Goal: Check status: Check status

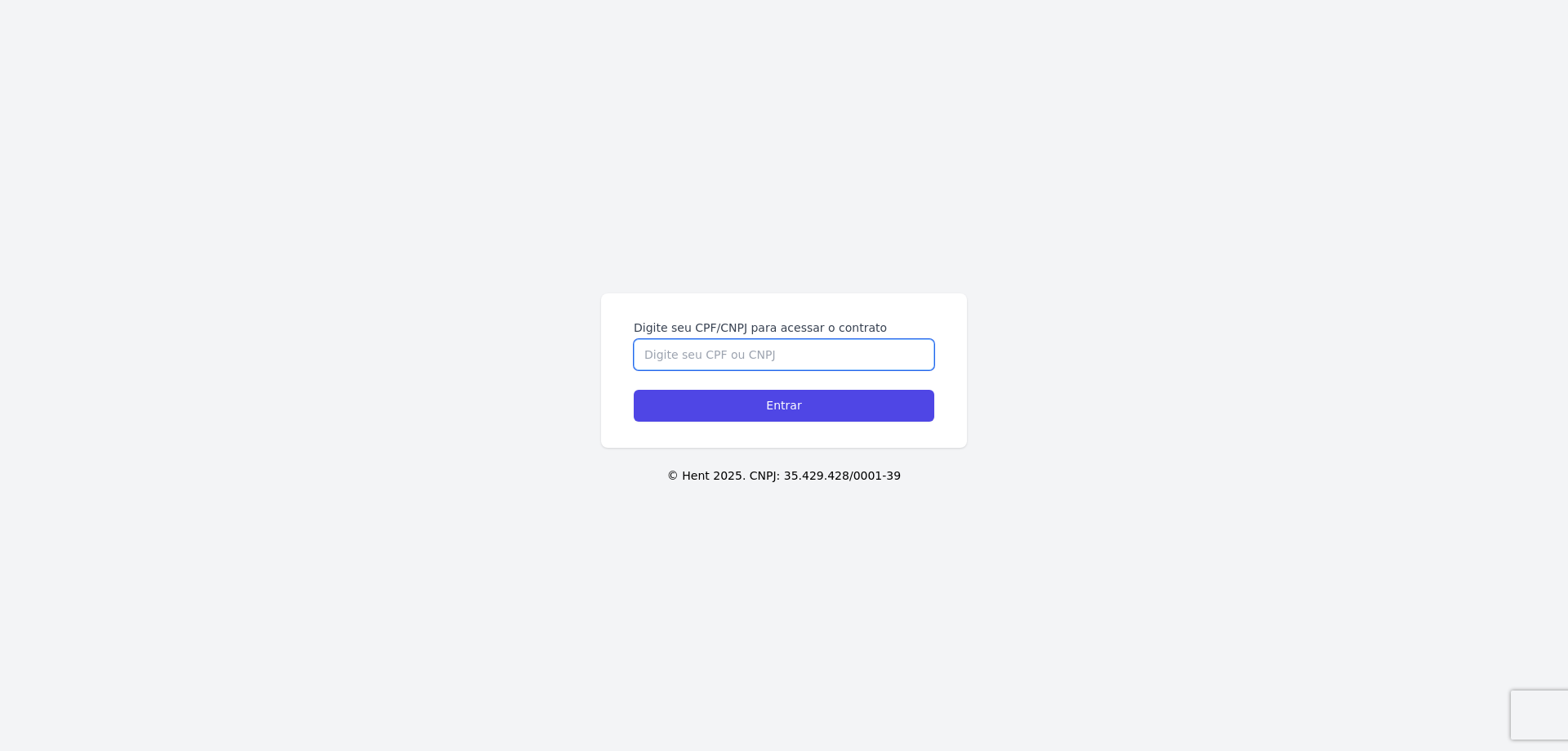
click at [774, 346] on input "Digite seu CPF/CNPJ para acessar o contrato" at bounding box center [784, 355] width 301 height 31
type input "13632933707"
click at [634, 390] on input "Entrar" at bounding box center [784, 406] width 301 height 32
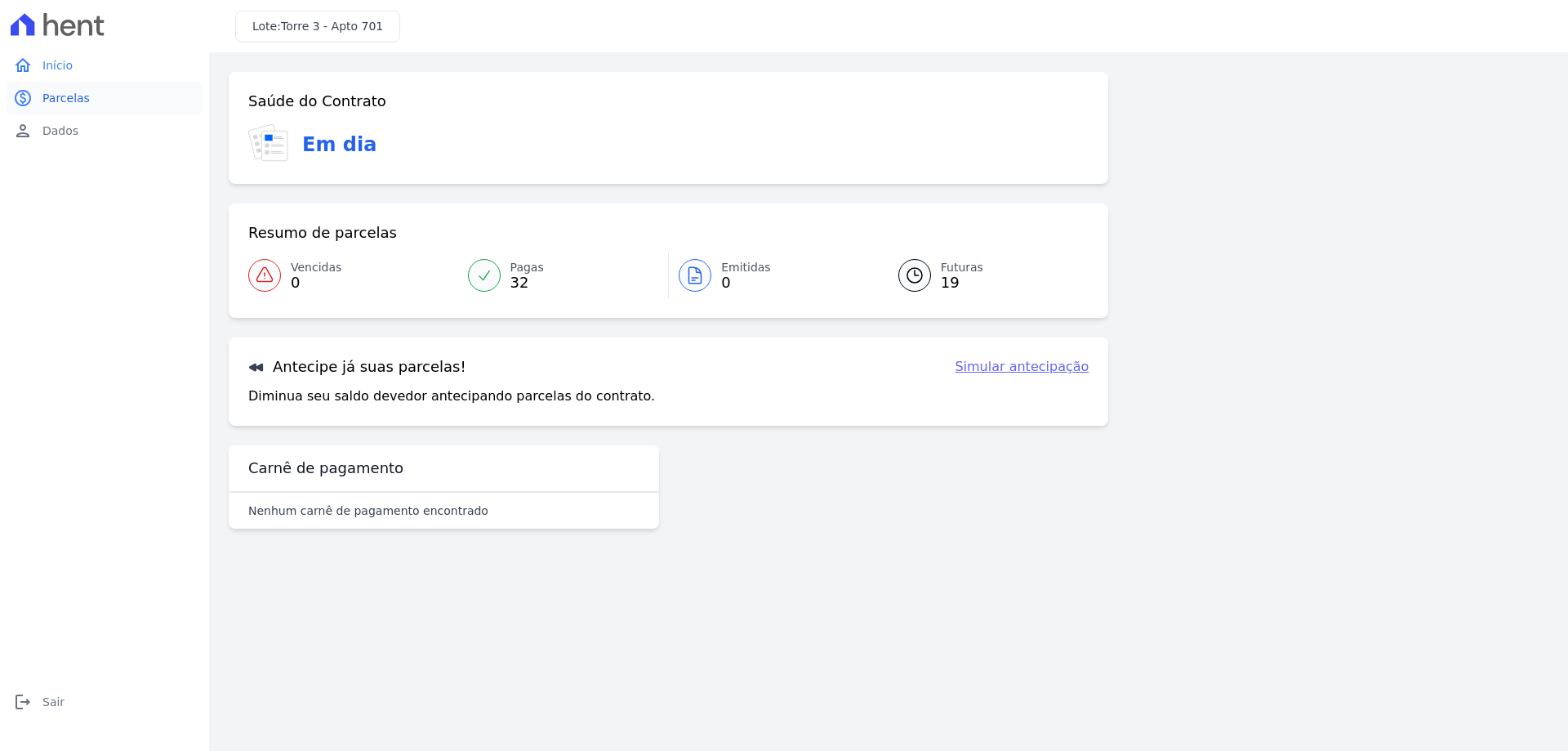
click at [94, 101] on link "paid Parcelas" at bounding box center [105, 98] width 196 height 33
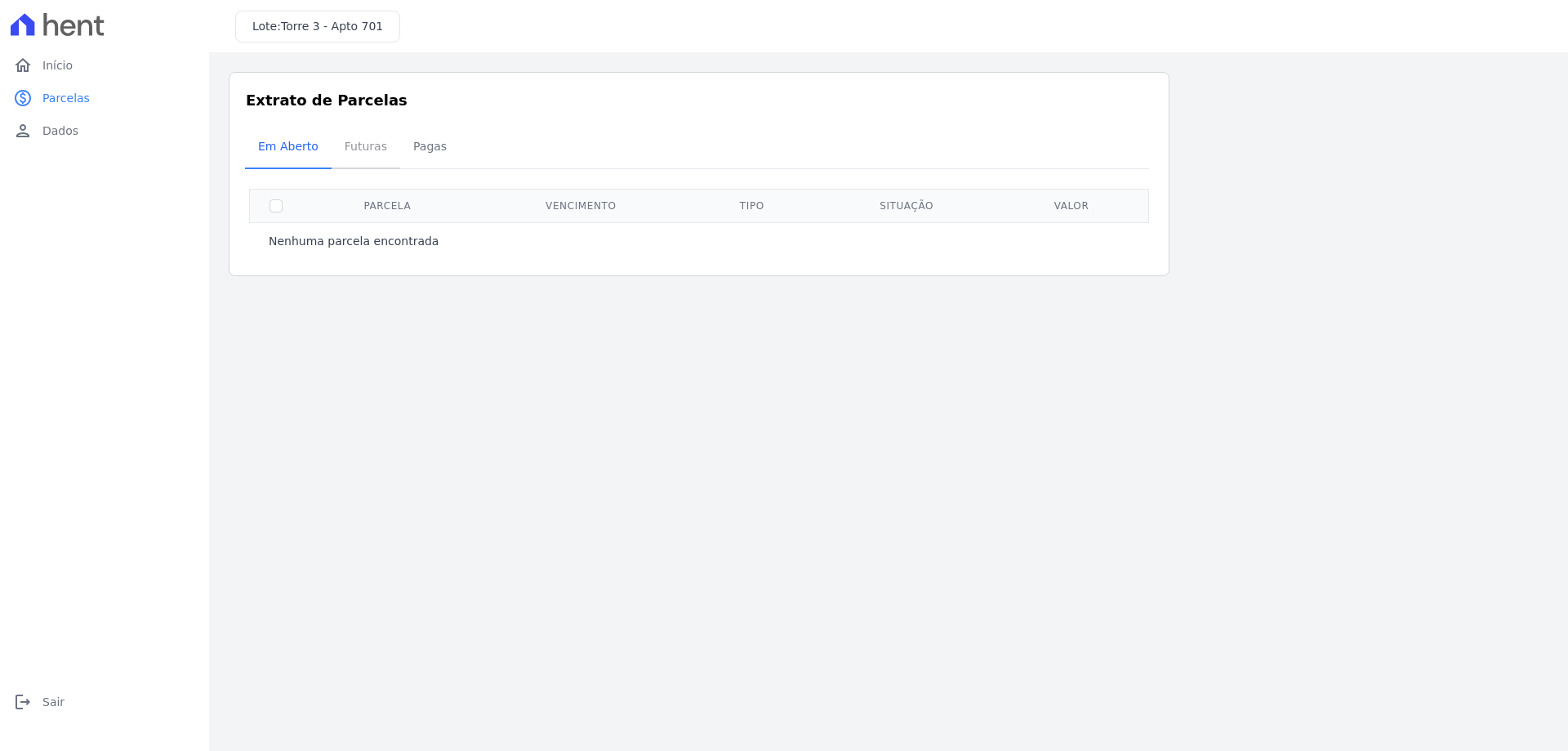
click at [370, 156] on span "Futuras" at bounding box center [365, 146] width 62 height 33
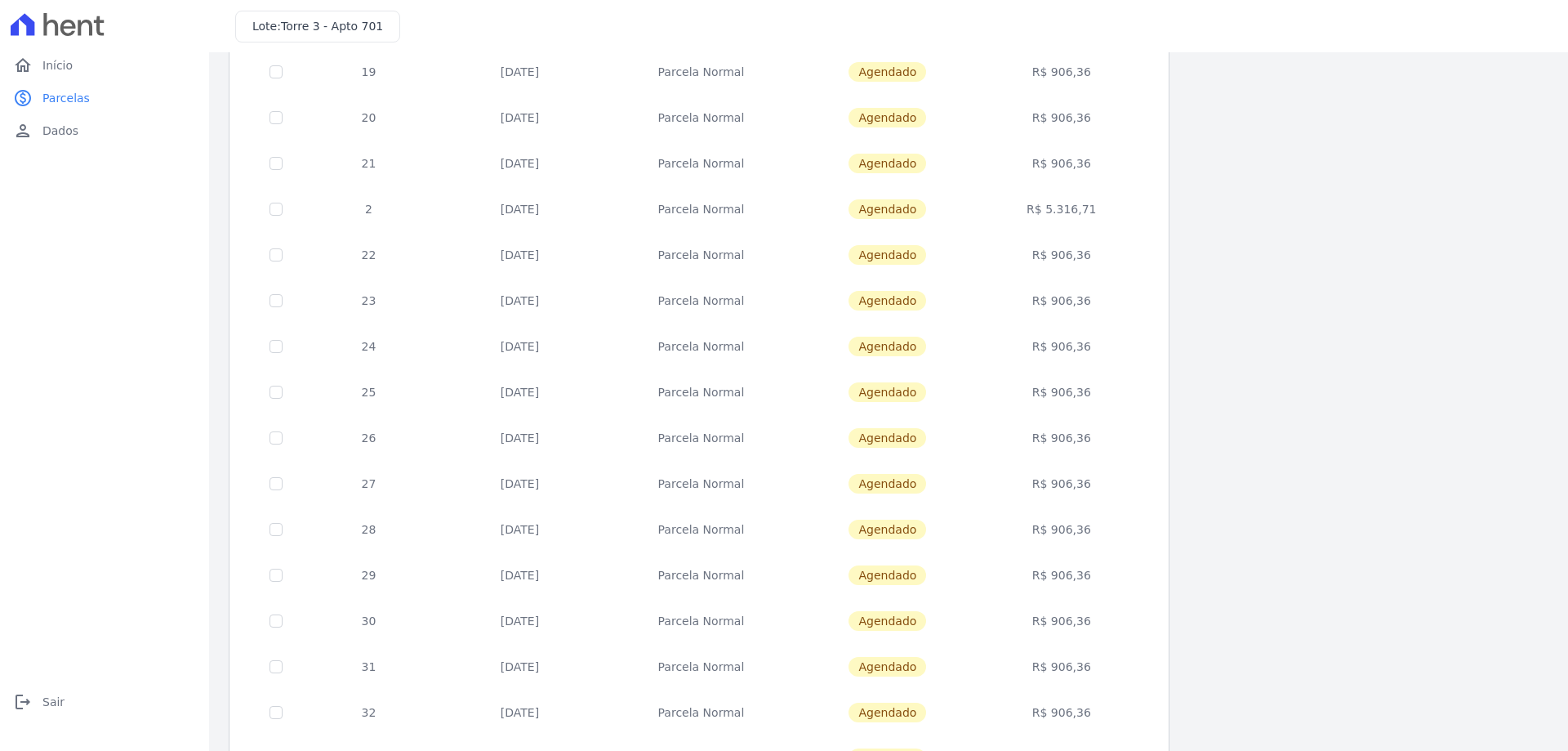
scroll to position [6, 0]
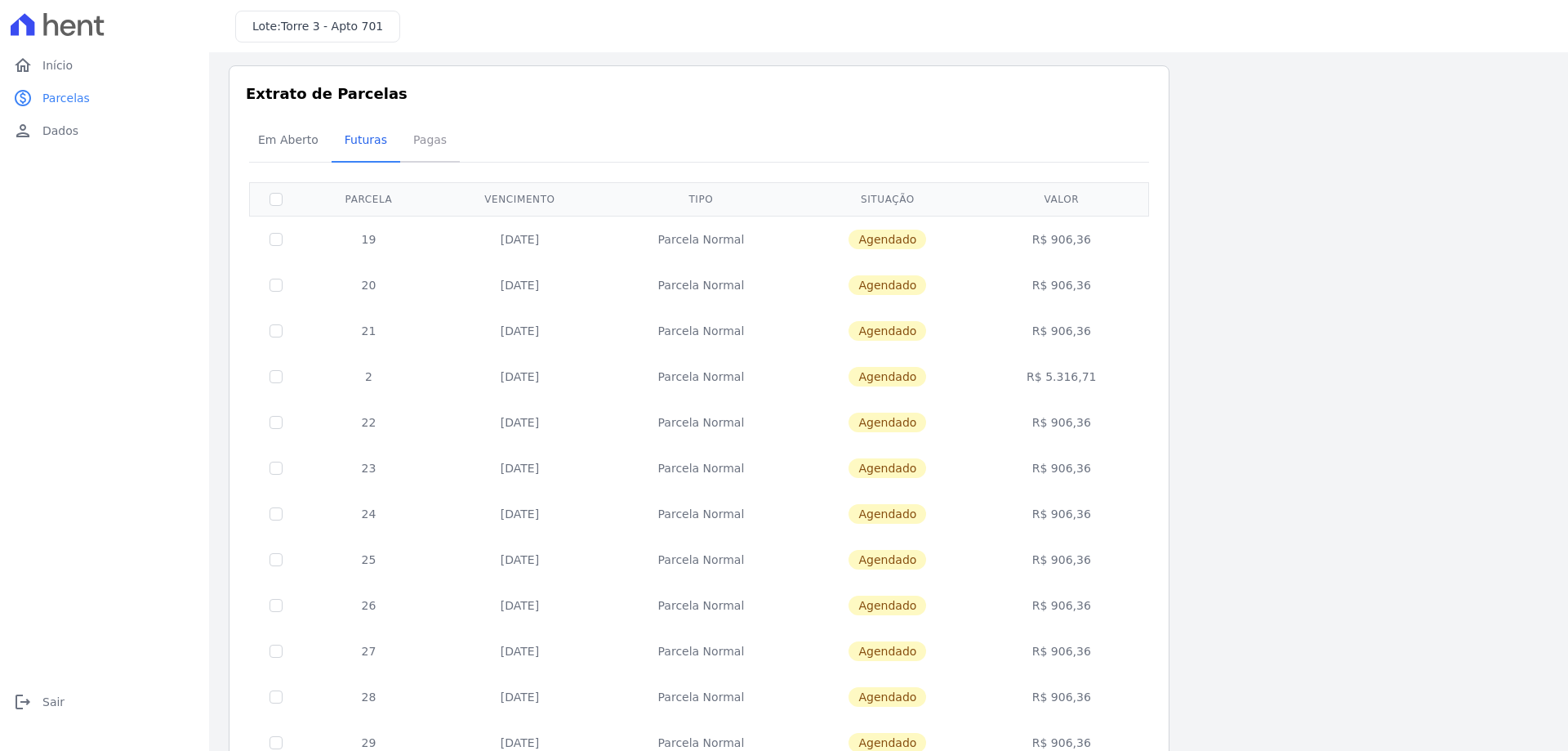
click at [413, 139] on span "Pagas" at bounding box center [430, 140] width 53 height 33
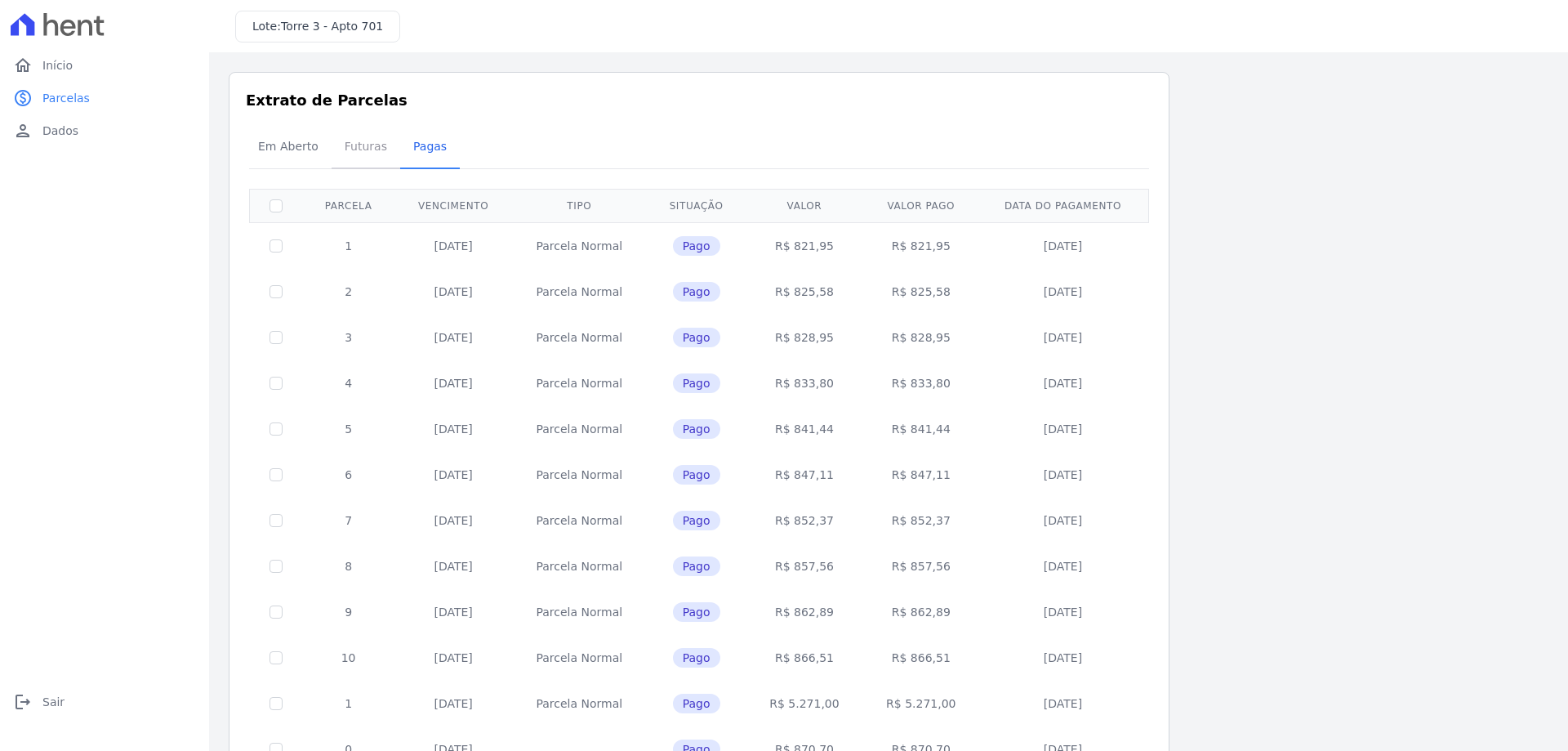
click at [368, 156] on span "Futuras" at bounding box center [365, 146] width 62 height 33
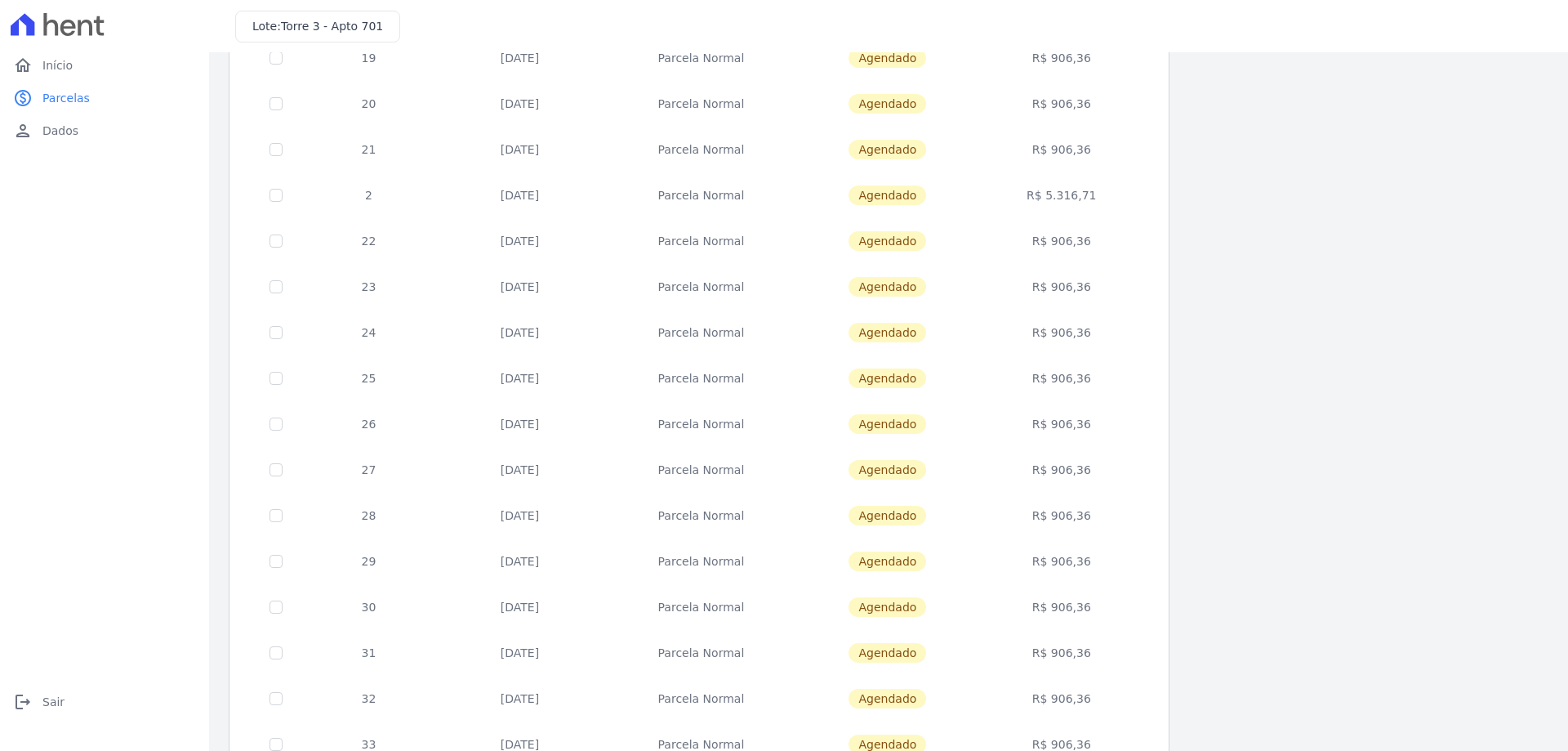
scroll to position [88, 0]
